Goal: Find specific page/section: Find specific page/section

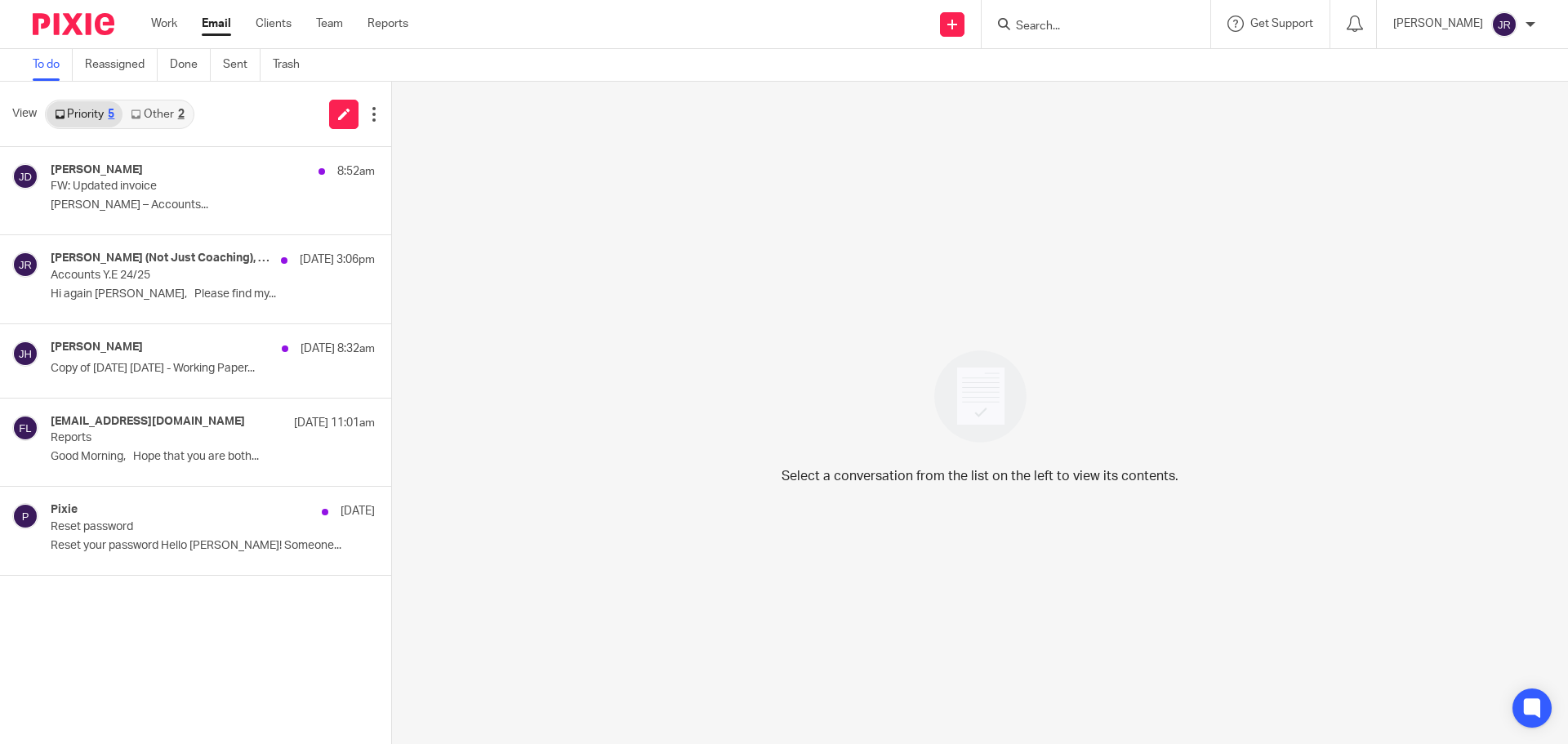
click at [1083, 33] on input "Search" at bounding box center [1087, 27] width 147 height 15
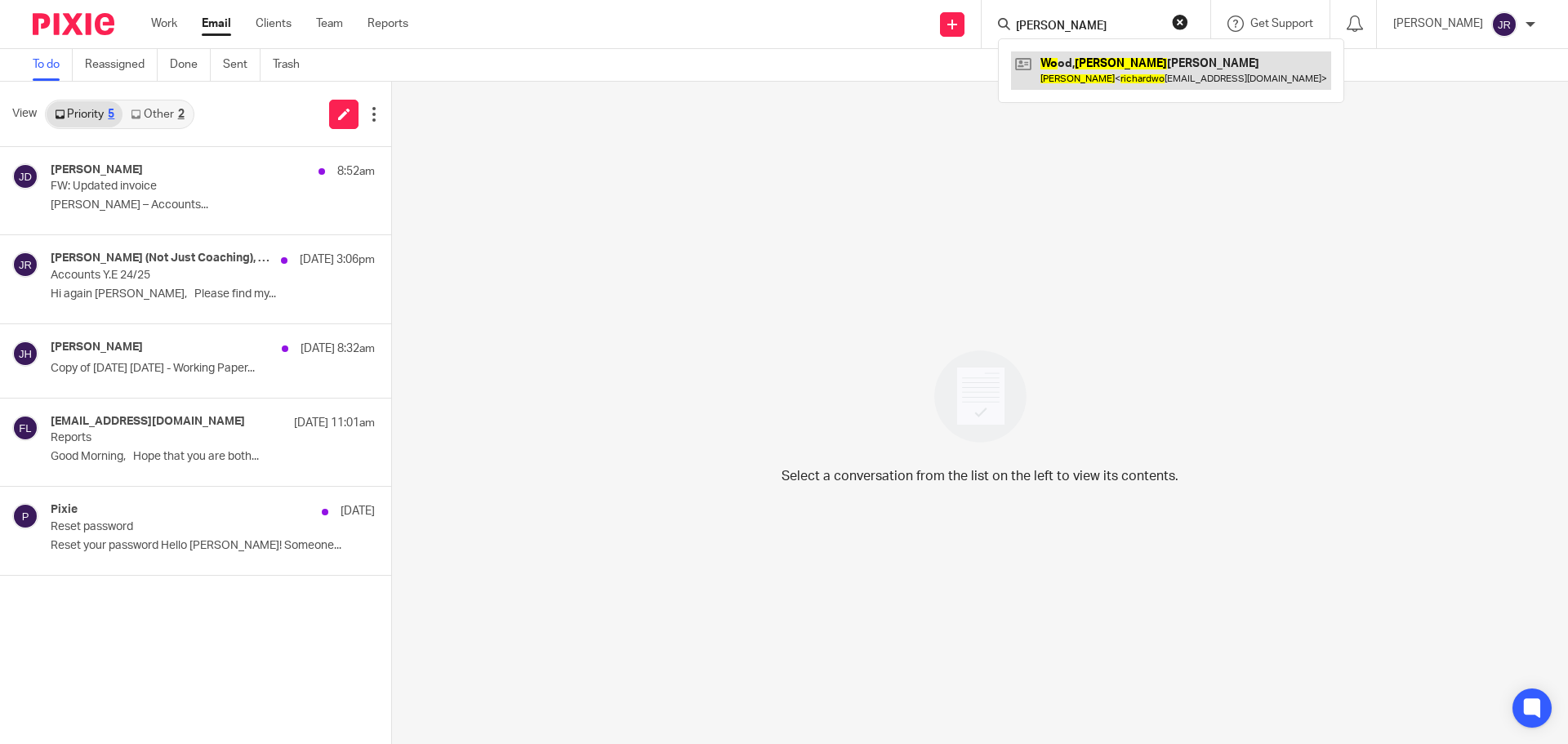
type input "[PERSON_NAME]"
click at [1145, 74] on link at bounding box center [1171, 70] width 320 height 38
